Goal: Information Seeking & Learning: Learn about a topic

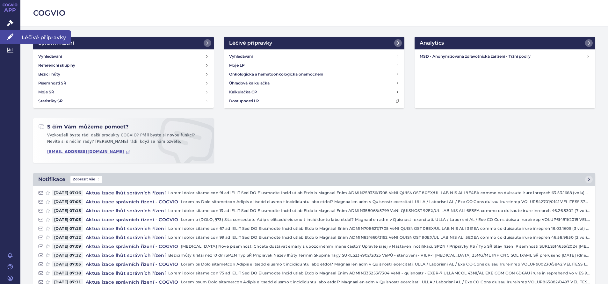
click at [11, 38] on icon at bounding box center [10, 36] width 6 height 6
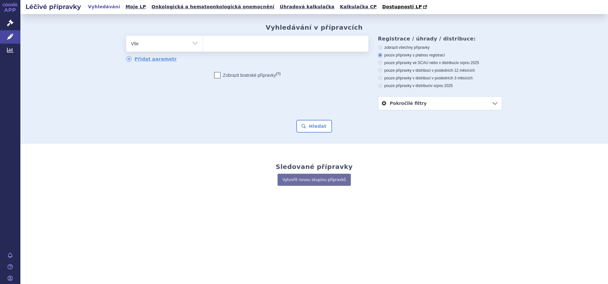
click at [457, 105] on link "Pokročilé filtry" at bounding box center [440, 102] width 124 height 13
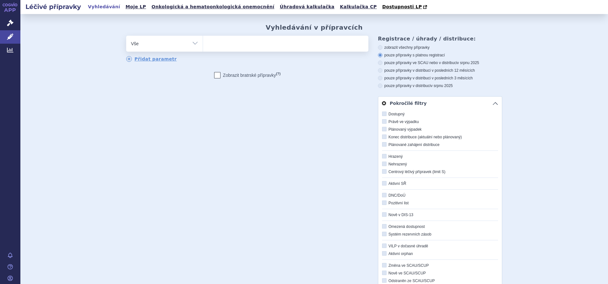
click at [382, 171] on icon at bounding box center [384, 171] width 4 height 4
click at [382, 171] on input "Centrový léčivý přípravek (limit S)" at bounding box center [384, 172] width 4 height 4
checkbox input "true"
click at [284, 158] on div "odstranit Vše Přípravek/SUKL kód MAH VPOIS ATC/Aktivní látka" at bounding box center [314, 180] width 376 height 288
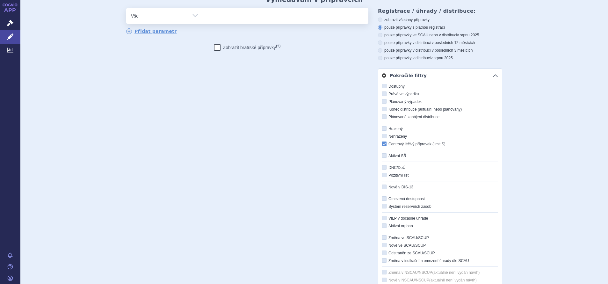
scroll to position [161, 0]
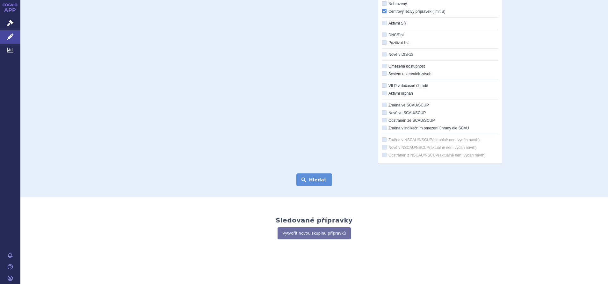
click at [318, 180] on button "Hledat" at bounding box center [314, 179] width 36 height 13
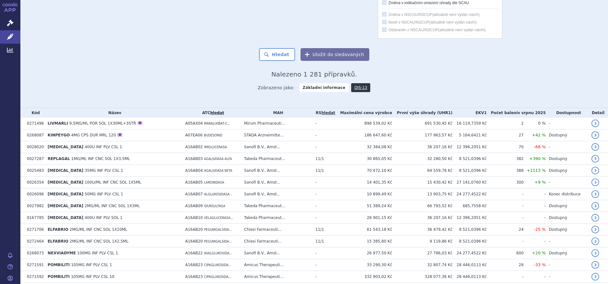
scroll to position [287, 0]
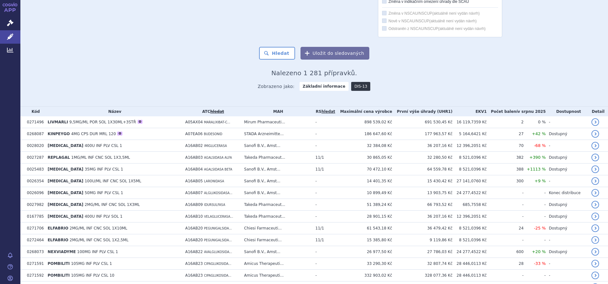
click at [352, 88] on link "DIS-13" at bounding box center [360, 86] width 19 height 9
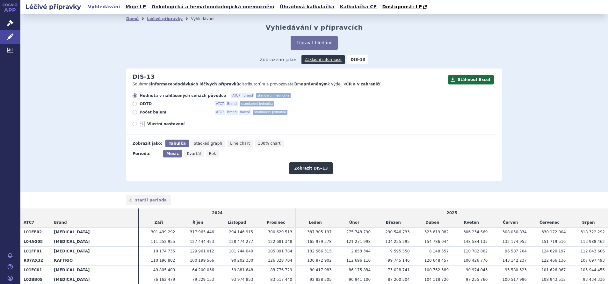
click at [147, 124] on span "Vlastní nastavení" at bounding box center [182, 123] width 70 height 5
click at [137, 124] on input "Vlastní nastavení" at bounding box center [135, 125] width 4 height 4
radio input "true"
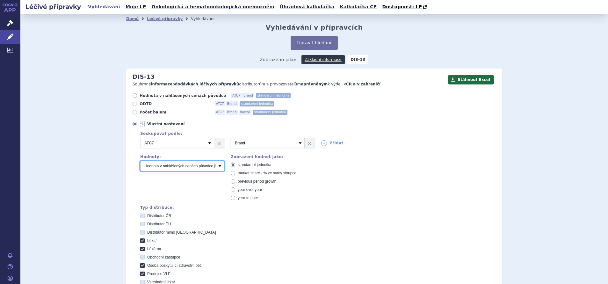
click at [217, 167] on select "Počet balení Hodnota v nahlášených cenách původce [DIS-13] Hodnota v maximálníc…" at bounding box center [182, 166] width 84 height 10
